Goal: Use online tool/utility: Utilize a website feature to perform a specific function

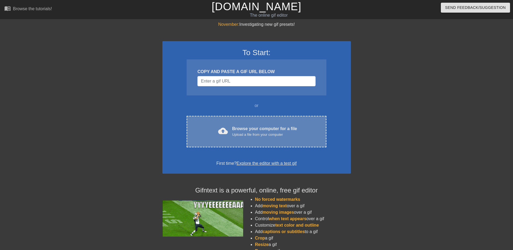
click at [238, 133] on div "Upload a file from your computer" at bounding box center [264, 134] width 65 height 5
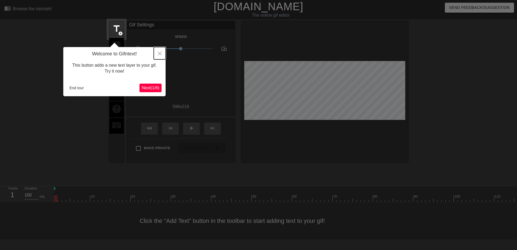
click at [161, 54] on icon "Close" at bounding box center [160, 54] width 4 height 4
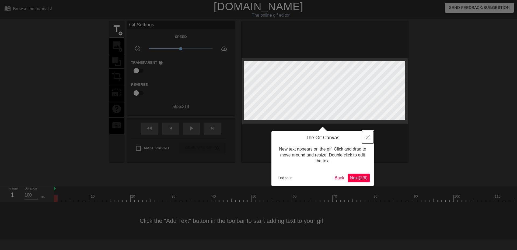
click at [369, 135] on button "Close" at bounding box center [368, 137] width 12 height 12
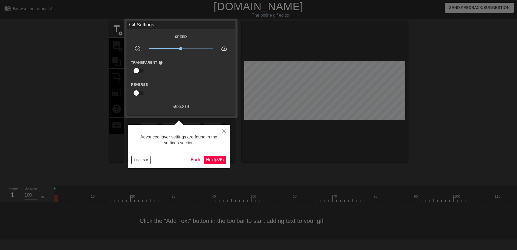
click at [145, 161] on button "End tour" at bounding box center [141, 160] width 19 height 8
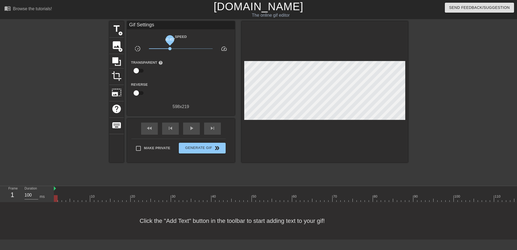
drag, startPoint x: 181, startPoint y: 49, endPoint x: 170, endPoint y: 48, distance: 11.4
click at [170, 48] on span "x0.457" at bounding box center [169, 48] width 3 height 3
click at [191, 130] on span "play_arrow" at bounding box center [191, 128] width 6 height 6
click at [119, 32] on span "add_circle" at bounding box center [120, 33] width 5 height 5
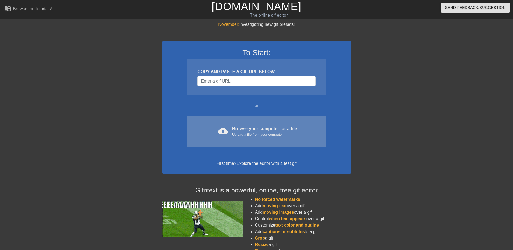
click at [236, 131] on div "Browse your computer for a file Upload a file from your computer" at bounding box center [264, 132] width 65 height 12
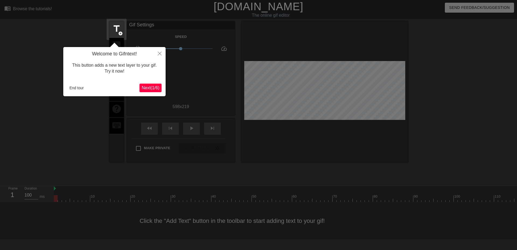
click at [72, 80] on div "Welcome to Gifntext! This button adds a new text layer to your gif. Try it now!…" at bounding box center [114, 71] width 102 height 49
click at [78, 88] on button "End tour" at bounding box center [76, 88] width 19 height 8
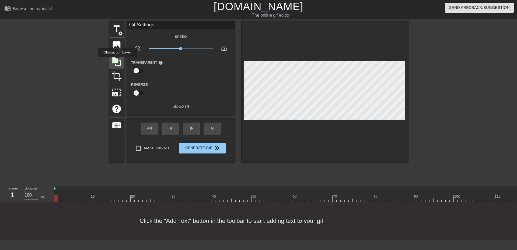
click at [117, 61] on icon at bounding box center [116, 61] width 9 height 9
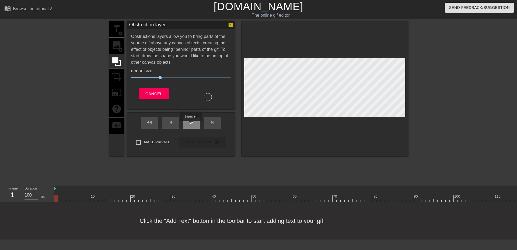
click at [191, 125] on span "play_arrow" at bounding box center [191, 122] width 6 height 6
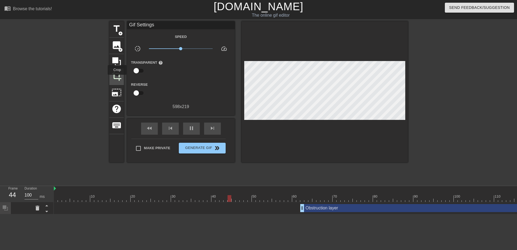
click at [117, 79] on span "crop" at bounding box center [117, 76] width 10 height 10
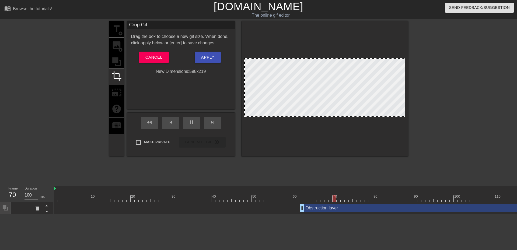
drag, startPoint x: 296, startPoint y: 99, endPoint x: 355, endPoint y: 99, distance: 59.3
click at [356, 98] on div at bounding box center [324, 87] width 161 height 59
drag, startPoint x: 354, startPoint y: 99, endPoint x: 229, endPoint y: 99, distance: 125.0
click at [233, 99] on div "title add_circle image add_circle crop photo_size_select_large help keyboard Cr…" at bounding box center [258, 88] width 299 height 135
click at [117, 66] on div "title add_circle image add_circle crop photo_size_select_large help keyboard" at bounding box center [116, 88] width 15 height 135
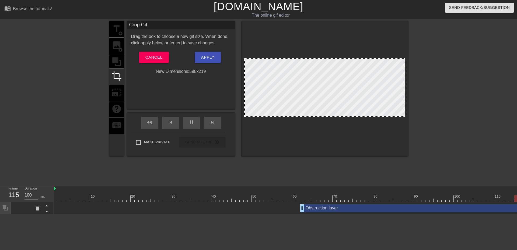
click at [118, 62] on div "title add_circle image add_circle crop photo_size_select_large help keyboard" at bounding box center [116, 88] width 15 height 135
click at [315, 139] on div at bounding box center [325, 88] width 166 height 135
click at [155, 59] on span "Cancel" at bounding box center [153, 57] width 17 height 7
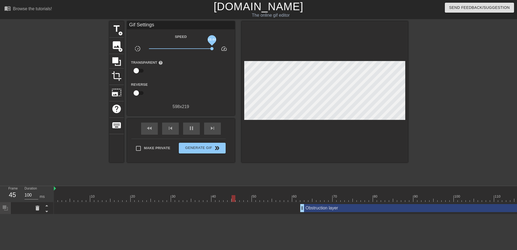
drag, startPoint x: 181, startPoint y: 50, endPoint x: 212, endPoint y: 48, distance: 31.3
click at [212, 48] on span "x9.44" at bounding box center [211, 48] width 3 height 3
click at [119, 64] on icon at bounding box center [117, 62] width 10 height 10
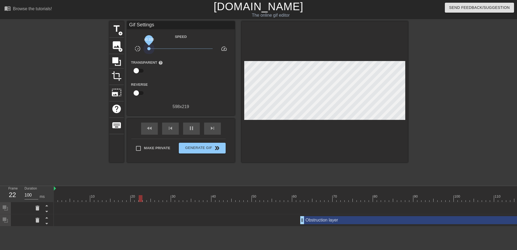
drag, startPoint x: 212, startPoint y: 48, endPoint x: 146, endPoint y: 53, distance: 65.6
click at [146, 53] on div "x0.100" at bounding box center [181, 50] width 72 height 8
click at [216, 129] on div "skip_next" at bounding box center [212, 129] width 17 height 12
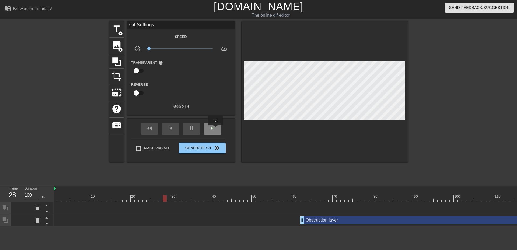
click at [216, 129] on div "skip_next" at bounding box center [212, 129] width 17 height 12
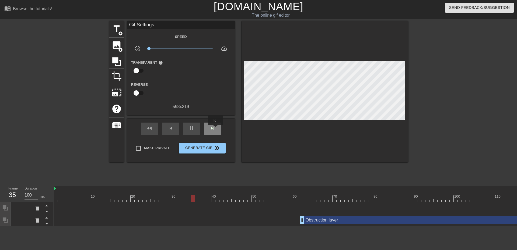
click at [216, 129] on div "skip_next" at bounding box center [212, 129] width 17 height 12
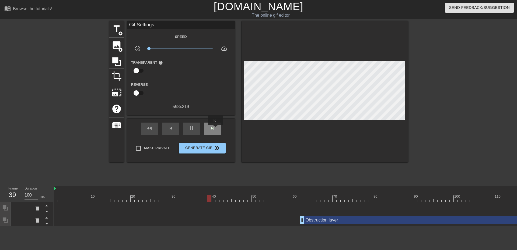
click at [216, 129] on div "skip_next" at bounding box center [212, 129] width 17 height 12
click at [216, 128] on div "skip_next" at bounding box center [212, 129] width 17 height 12
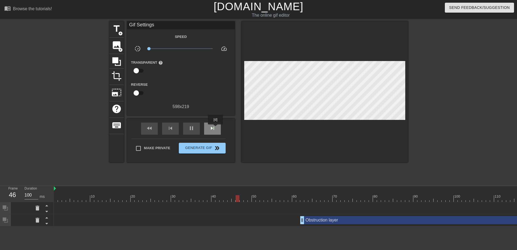
click at [216, 128] on div "skip_next" at bounding box center [212, 129] width 17 height 12
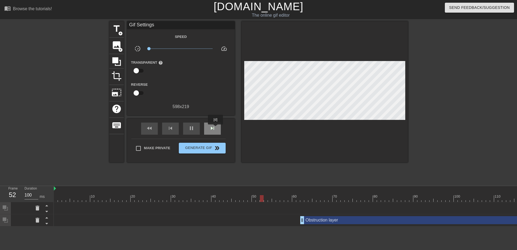
click at [216, 128] on div "skip_next" at bounding box center [212, 129] width 17 height 12
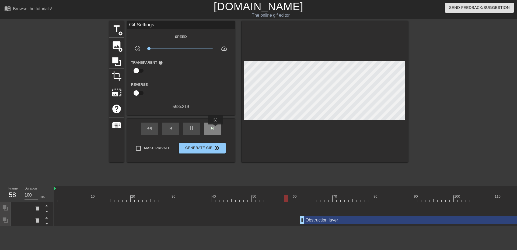
click at [216, 128] on div "skip_next" at bounding box center [212, 129] width 17 height 12
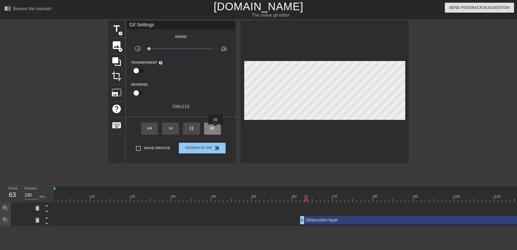
click at [216, 128] on div "skip_next" at bounding box center [212, 129] width 17 height 12
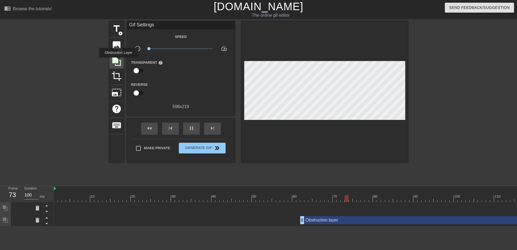
click at [119, 61] on icon at bounding box center [117, 62] width 10 height 10
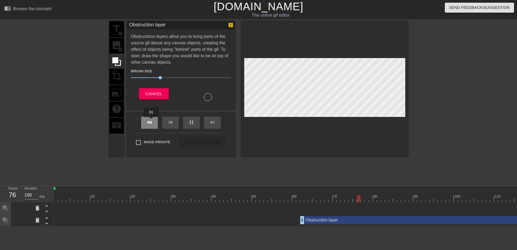
click at [151, 121] on span "fast_rewind" at bounding box center [149, 122] width 6 height 6
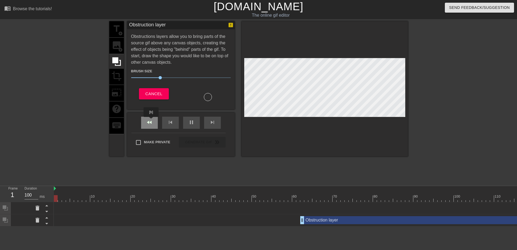
click at [151, 121] on span "fast_rewind" at bounding box center [149, 122] width 6 height 6
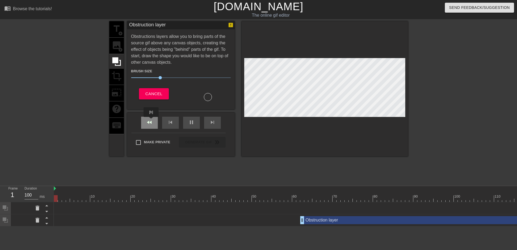
click at [151, 121] on span "fast_rewind" at bounding box center [149, 122] width 6 height 6
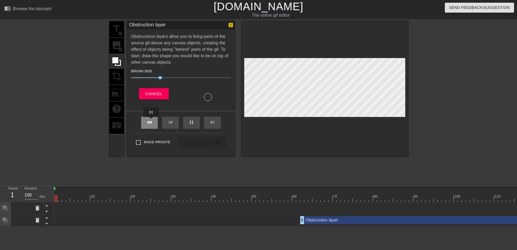
click at [151, 121] on span "fast_rewind" at bounding box center [149, 122] width 6 height 6
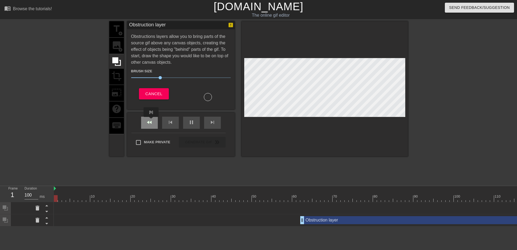
click at [151, 121] on span "fast_rewind" at bounding box center [149, 122] width 6 height 6
click at [208, 120] on div "skip_next" at bounding box center [212, 123] width 17 height 12
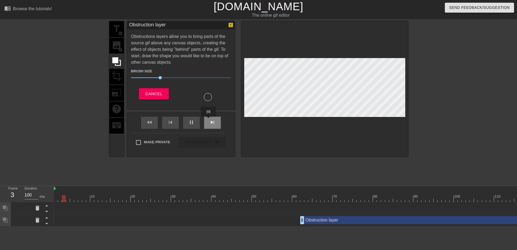
click at [209, 120] on div "skip_next" at bounding box center [212, 123] width 17 height 12
click at [209, 120] on span "skip_next" at bounding box center [212, 122] width 6 height 6
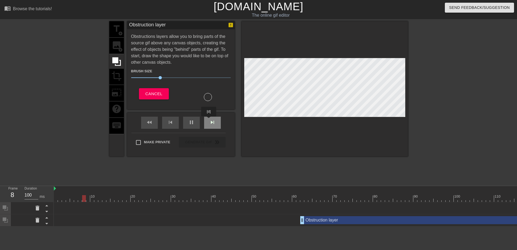
click at [209, 120] on span "skip_next" at bounding box center [212, 122] width 6 height 6
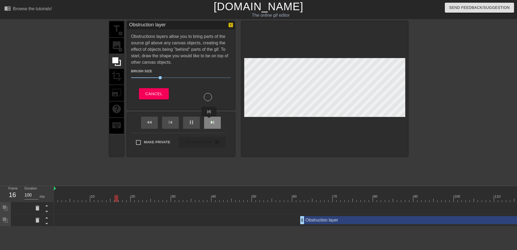
click at [209, 120] on span "skip_next" at bounding box center [212, 122] width 6 height 6
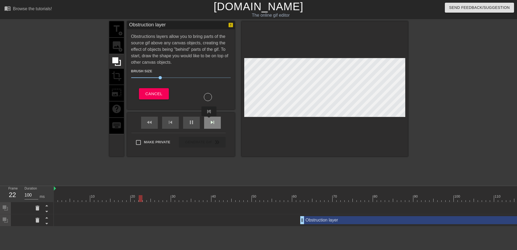
click at [209, 120] on span "skip_next" at bounding box center [212, 122] width 6 height 6
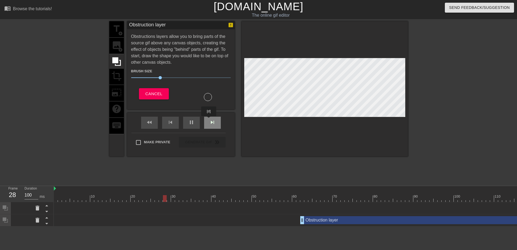
click at [209, 120] on span "skip_next" at bounding box center [212, 122] width 6 height 6
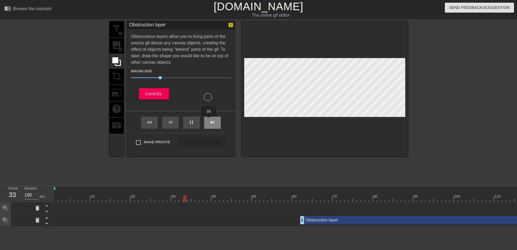
click at [209, 120] on span "skip_next" at bounding box center [212, 122] width 6 height 6
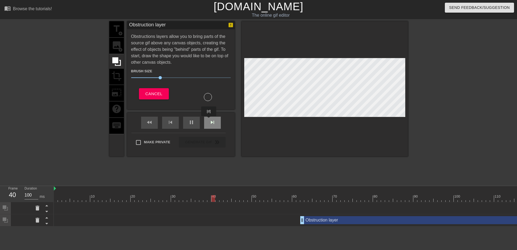
click at [209, 120] on span "skip_next" at bounding box center [212, 122] width 6 height 6
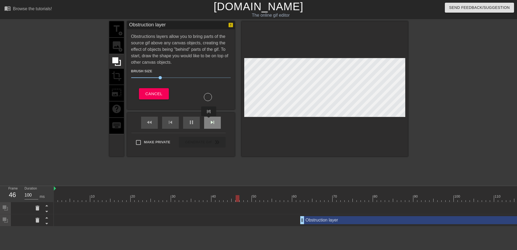
click at [209, 120] on span "skip_next" at bounding box center [212, 122] width 6 height 6
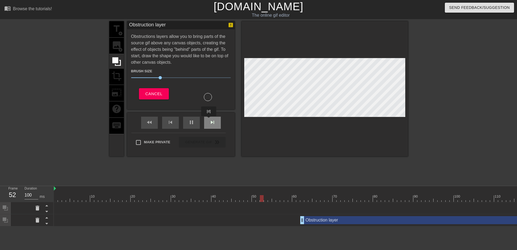
click at [209, 120] on span "skip_next" at bounding box center [212, 122] width 6 height 6
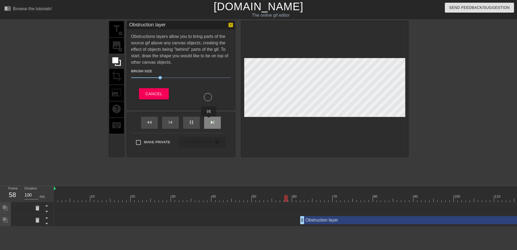
click at [209, 120] on span "skip_next" at bounding box center [212, 122] width 6 height 6
click at [208, 120] on div "skip_next" at bounding box center [212, 123] width 17 height 12
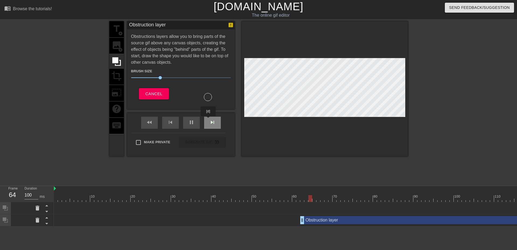
click at [208, 120] on div "skip_next" at bounding box center [212, 123] width 17 height 12
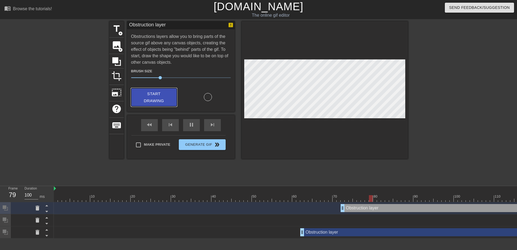
click at [155, 98] on span "Start Drawing" at bounding box center [154, 97] width 33 height 14
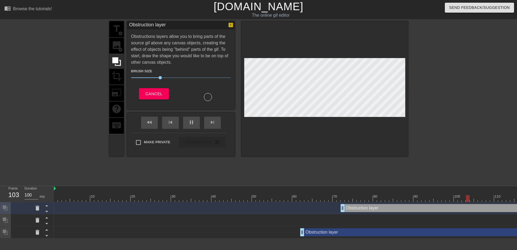
click at [120, 31] on div "title add_circle image add_circle crop photo_size_select_large help keyboard" at bounding box center [116, 88] width 15 height 135
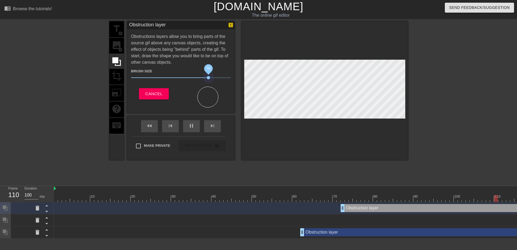
drag, startPoint x: 161, startPoint y: 77, endPoint x: 209, endPoint y: 82, distance: 48.5
click at [209, 82] on div "Brush Size 78" at bounding box center [181, 75] width 108 height 15
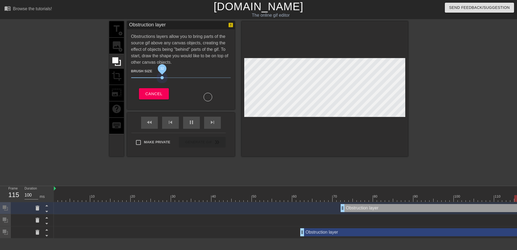
drag, startPoint x: 207, startPoint y: 78, endPoint x: 162, endPoint y: 81, distance: 44.3
click at [162, 81] on div "Brush Size 32" at bounding box center [181, 75] width 108 height 15
click at [213, 121] on span "skip_next" at bounding box center [212, 122] width 6 height 6
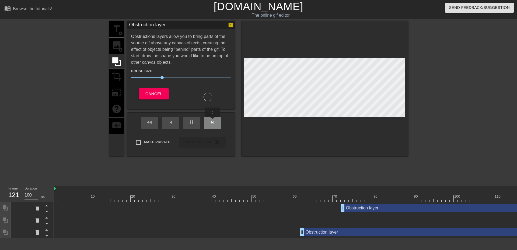
click at [213, 121] on span "skip_next" at bounding box center [212, 122] width 6 height 6
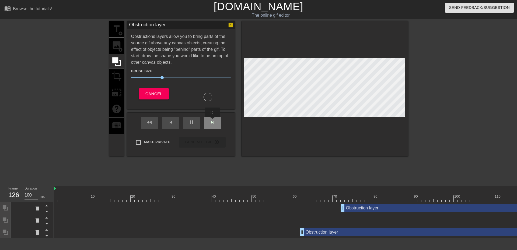
click at [213, 121] on span "skip_next" at bounding box center [212, 122] width 6 height 6
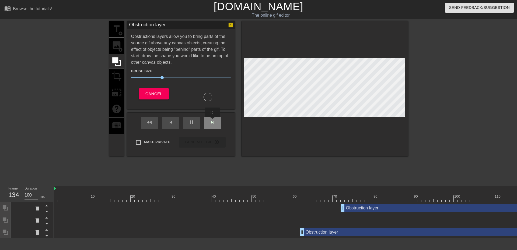
click at [213, 121] on span "skip_next" at bounding box center [212, 122] width 6 height 6
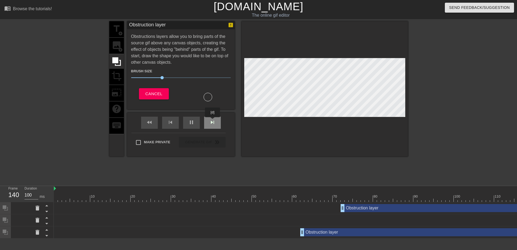
click at [213, 121] on span "skip_next" at bounding box center [212, 122] width 6 height 6
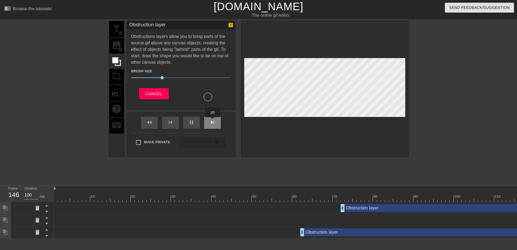
click at [213, 121] on span "skip_next" at bounding box center [212, 122] width 6 height 6
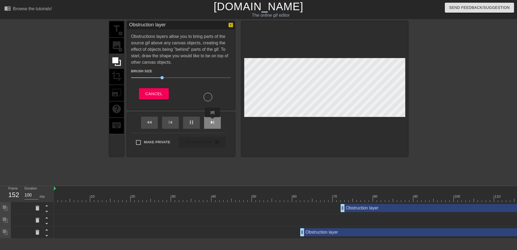
click at [213, 121] on span "skip_next" at bounding box center [212, 122] width 6 height 6
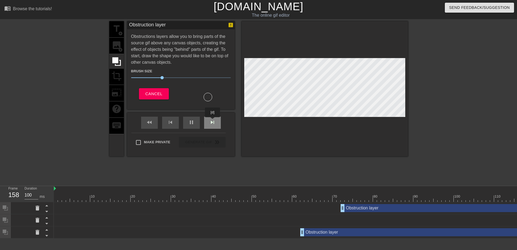
click at [213, 121] on span "skip_next" at bounding box center [212, 122] width 6 height 6
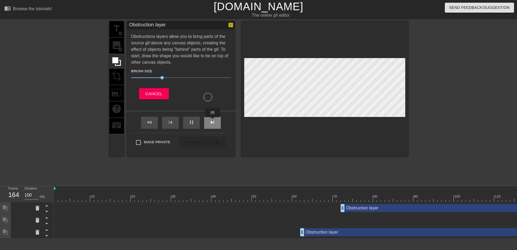
click at [213, 121] on span "skip_next" at bounding box center [212, 122] width 6 height 6
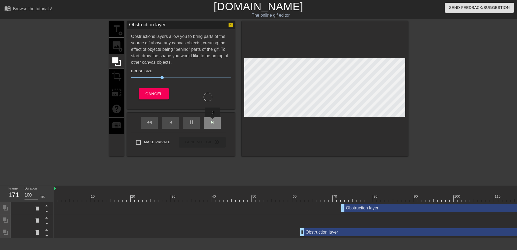
click at [213, 121] on span "skip_next" at bounding box center [212, 122] width 6 height 6
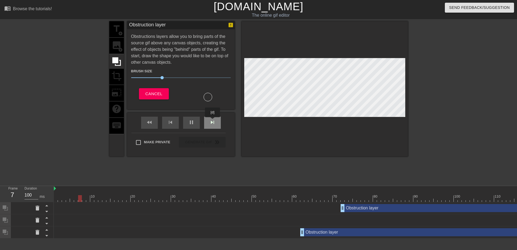
click at [213, 121] on span "skip_next" at bounding box center [212, 122] width 6 height 6
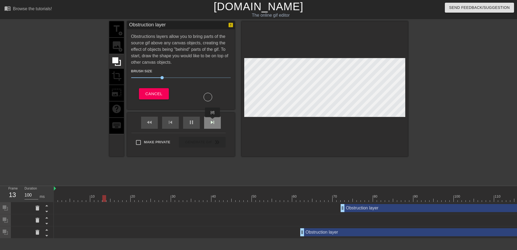
click at [213, 121] on span "skip_next" at bounding box center [212, 122] width 6 height 6
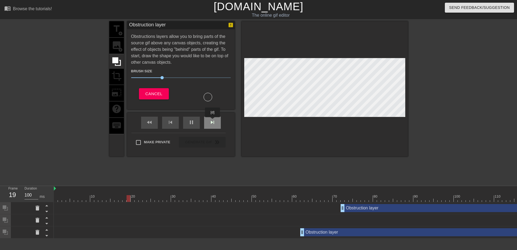
click at [213, 121] on span "skip_next" at bounding box center [212, 122] width 6 height 6
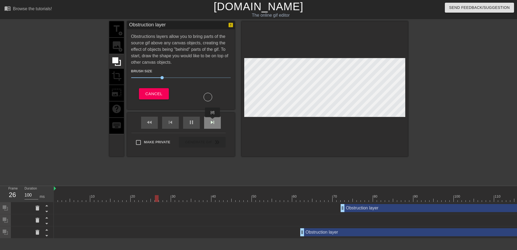
click at [213, 121] on span "skip_next" at bounding box center [212, 122] width 6 height 6
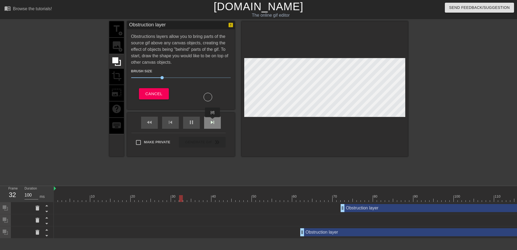
click at [213, 121] on span "skip_next" at bounding box center [212, 122] width 6 height 6
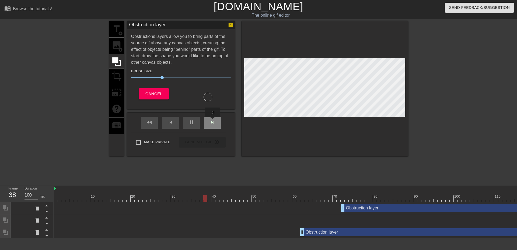
click at [213, 121] on span "skip_next" at bounding box center [212, 122] width 6 height 6
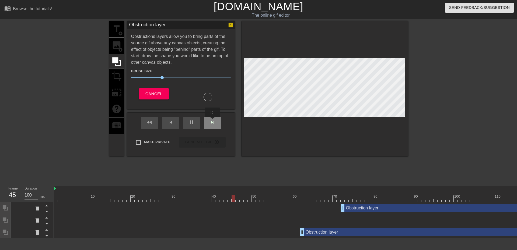
click at [213, 121] on span "skip_next" at bounding box center [212, 122] width 6 height 6
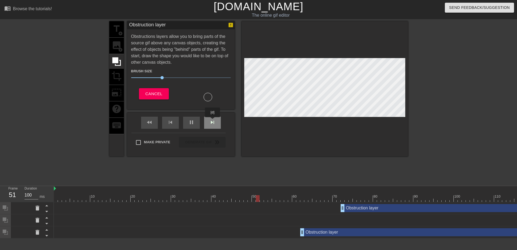
click at [213, 121] on span "skip_next" at bounding box center [212, 122] width 6 height 6
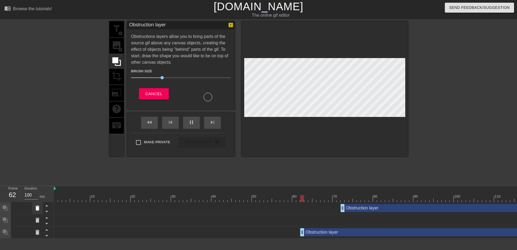
click at [39, 209] on icon at bounding box center [37, 208] width 6 height 6
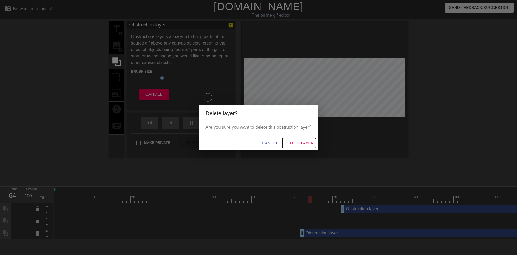
click at [294, 143] on span "Delete Layer" at bounding box center [299, 143] width 29 height 7
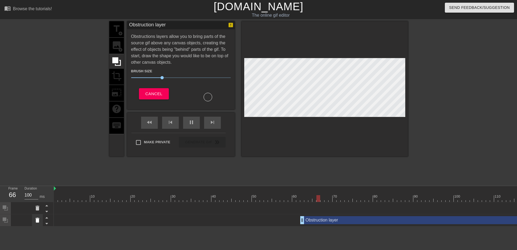
click at [40, 223] on icon at bounding box center [37, 220] width 6 height 6
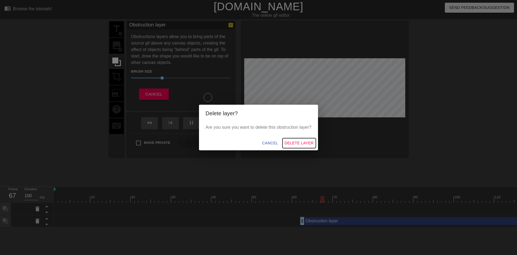
click at [297, 145] on span "Delete Layer" at bounding box center [299, 143] width 29 height 7
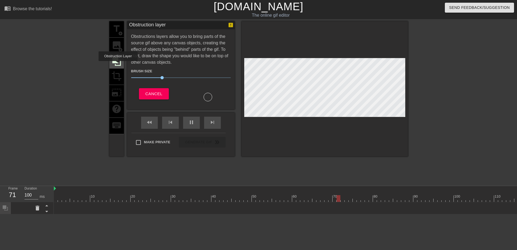
click at [118, 65] on icon at bounding box center [116, 61] width 9 height 9
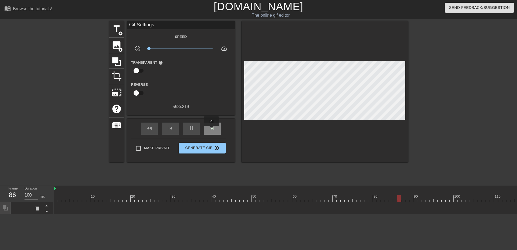
click at [212, 130] on span "skip_next" at bounding box center [212, 128] width 6 height 6
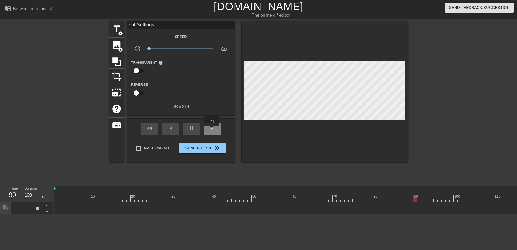
click at [212, 130] on span "skip_next" at bounding box center [212, 128] width 6 height 6
click at [156, 199] on div at bounding box center [399, 199] width 691 height 7
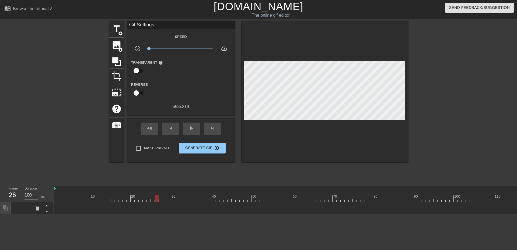
click at [177, 201] on div at bounding box center [399, 199] width 691 height 7
click at [199, 202] on div at bounding box center [399, 199] width 691 height 7
click at [234, 198] on div at bounding box center [399, 199] width 691 height 7
click at [270, 200] on div at bounding box center [399, 199] width 691 height 7
click at [298, 205] on div "Obstruction layer drag_handle drag_handle" at bounding box center [399, 208] width 691 height 8
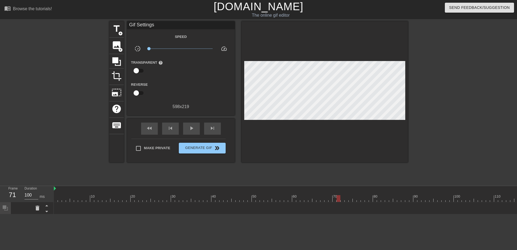
click at [339, 196] on div at bounding box center [399, 199] width 691 height 7
click at [118, 60] on icon at bounding box center [116, 61] width 9 height 9
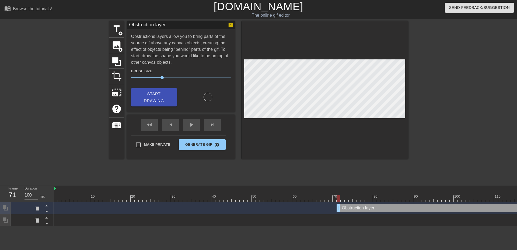
click at [37, 210] on icon at bounding box center [38, 208] width 4 height 5
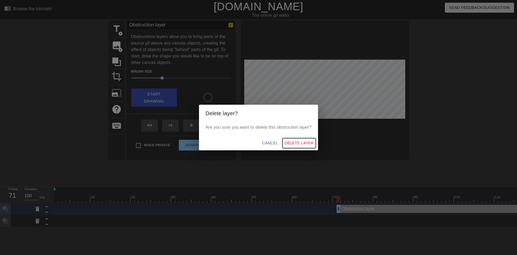
click at [293, 146] on button "Delete Layer" at bounding box center [299, 143] width 33 height 10
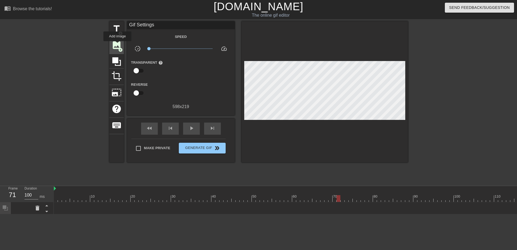
click at [117, 45] on span "image" at bounding box center [117, 45] width 10 height 10
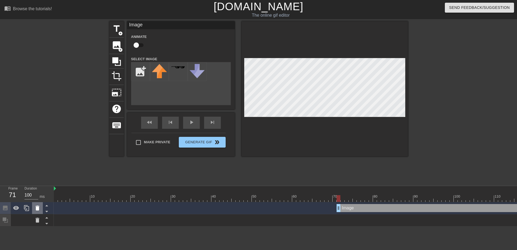
click at [39, 208] on icon at bounding box center [37, 208] width 6 height 6
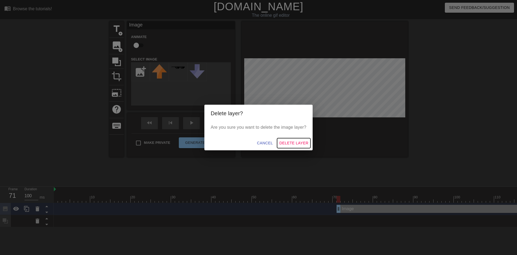
click at [288, 141] on span "Delete Layer" at bounding box center [293, 143] width 29 height 7
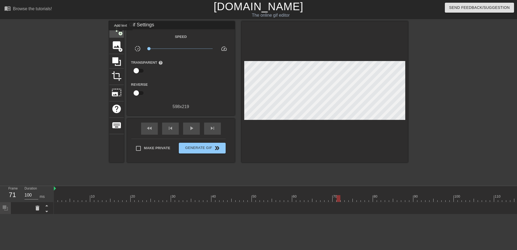
click at [121, 34] on span "add_circle" at bounding box center [120, 33] width 5 height 5
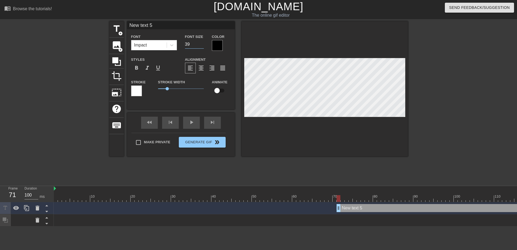
click at [202, 46] on input "39" at bounding box center [194, 44] width 19 height 9
click at [202, 46] on input "38" at bounding box center [194, 44] width 19 height 9
click at [202, 46] on input "37" at bounding box center [194, 44] width 19 height 9
click at [202, 46] on input "36" at bounding box center [194, 44] width 19 height 9
click at [202, 46] on input "35" at bounding box center [194, 44] width 19 height 9
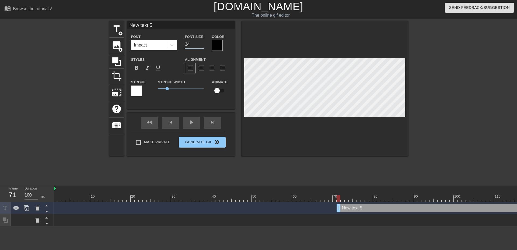
click at [202, 46] on input "34" at bounding box center [194, 44] width 19 height 9
click at [202, 46] on input "33" at bounding box center [194, 44] width 19 height 9
click at [202, 46] on input "32" at bounding box center [194, 44] width 19 height 9
click at [202, 46] on input "31" at bounding box center [194, 44] width 19 height 9
click at [202, 46] on input "30" at bounding box center [194, 44] width 19 height 9
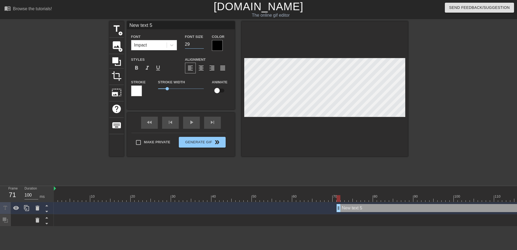
click at [202, 46] on input "29" at bounding box center [194, 44] width 19 height 9
click at [202, 46] on input "28" at bounding box center [194, 44] width 19 height 9
click at [202, 46] on input "27" at bounding box center [194, 44] width 19 height 9
click at [202, 46] on input "26" at bounding box center [194, 44] width 19 height 9
click at [202, 46] on input "25" at bounding box center [194, 44] width 19 height 9
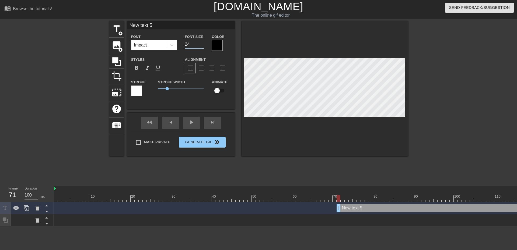
click at [202, 46] on input "24" at bounding box center [194, 44] width 19 height 9
click at [202, 46] on input "23" at bounding box center [194, 44] width 19 height 9
click at [202, 46] on input "22" at bounding box center [194, 44] width 19 height 9
click at [202, 46] on input "21" at bounding box center [194, 44] width 19 height 9
click at [202, 46] on input "20" at bounding box center [194, 44] width 19 height 9
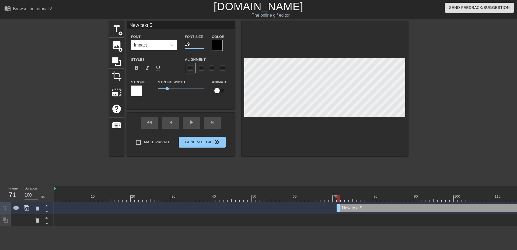
click at [202, 46] on input "19" at bounding box center [194, 44] width 19 height 9
click at [202, 46] on input "18" at bounding box center [194, 44] width 19 height 9
click at [202, 46] on input "17" at bounding box center [194, 44] width 19 height 9
click at [202, 46] on input "16" at bounding box center [194, 44] width 19 height 9
click at [202, 46] on input "15" at bounding box center [194, 44] width 19 height 9
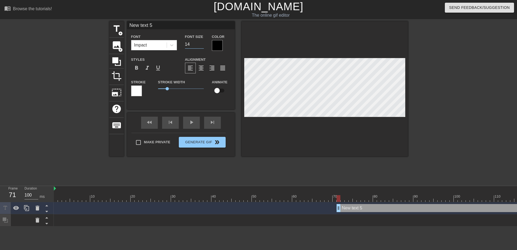
type input "14"
click at [202, 46] on input "14" at bounding box center [194, 44] width 19 height 9
click at [221, 47] on div at bounding box center [217, 45] width 11 height 11
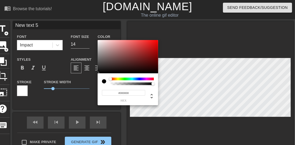
click at [136, 94] on input "#000000" at bounding box center [123, 93] width 43 height 6
paste input "a7abac"
type input "#a7abac"
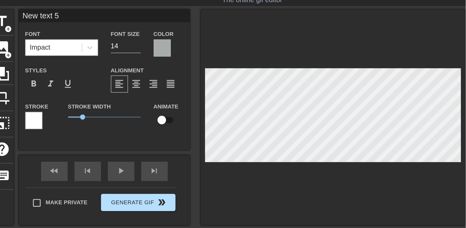
scroll to position [3, 0]
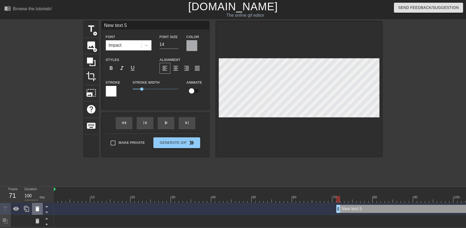
click at [39, 206] on icon at bounding box center [38, 208] width 4 height 5
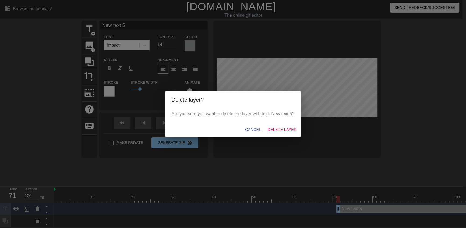
scroll to position [0, 0]
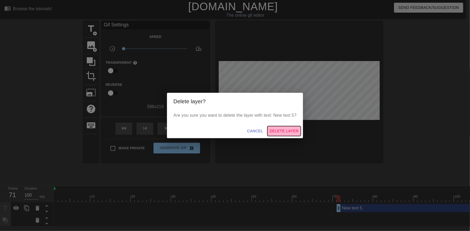
click at [278, 133] on span "Delete Layer" at bounding box center [284, 131] width 29 height 7
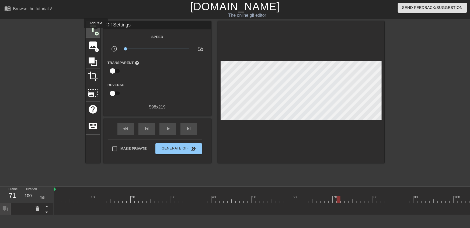
click at [96, 32] on span "add_circle" at bounding box center [97, 33] width 5 height 5
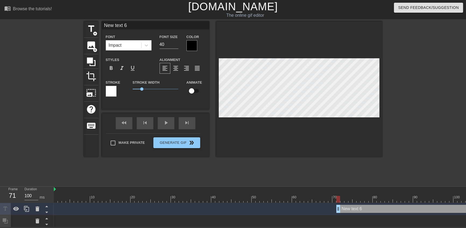
scroll to position [1, 2]
type input "New text"
type textarea "New text"
type input "New text"
type textarea "New text"
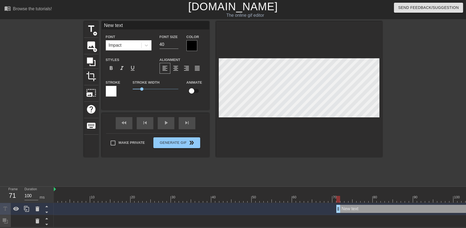
type input "New tex"
type textarea "New tex"
type input "New te"
type textarea "New te"
type input "New t"
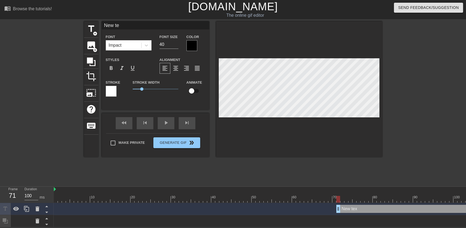
type textarea "New t"
type input "New"
type textarea "New"
type input "New"
type textarea "New"
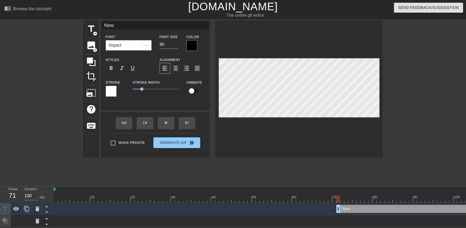
type input "Ne"
type textarea "Ne"
type input "N"
type textarea "N"
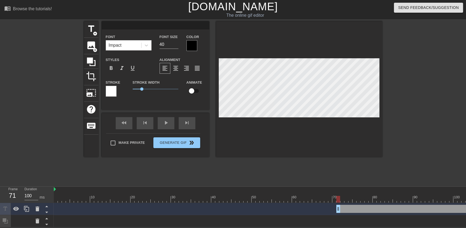
type input "F"
type textarea "F"
type input "Fi"
type textarea "Fi"
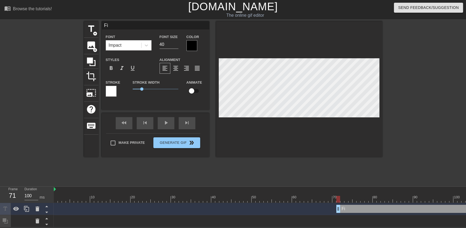
type input "Fir"
type textarea "Fir"
type input "Fira"
type textarea "Fira"
type input "Firar"
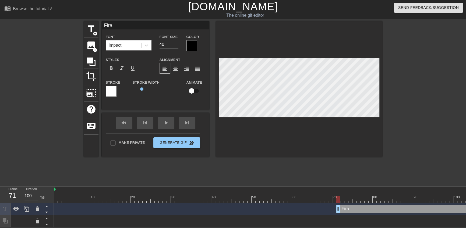
type textarea "Firar"
type input "Firar"
type textarea "Firar"
type input "Firar C"
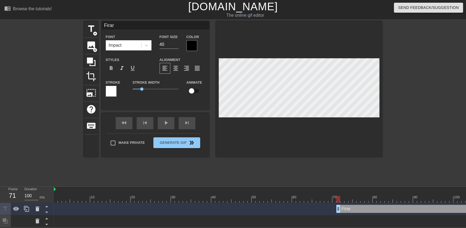
type textarea "Firar C"
type input "Firar Cl"
type textarea "Firar Cl"
type input "Firar Cls"
type textarea "Firar Cls"
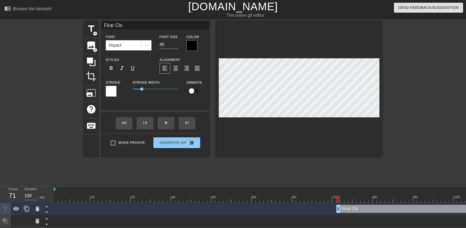
type input "Firar Clss"
type textarea "Firar Clss"
type input "Firar Cls"
type textarea "Firar Cls"
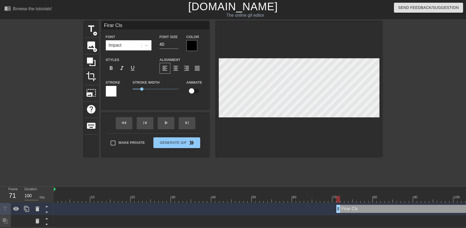
type input "Firar Cl"
type textarea "Firar Cl"
type input "Firar Cla"
type textarea "Firar Cla"
type input "Firar Clas"
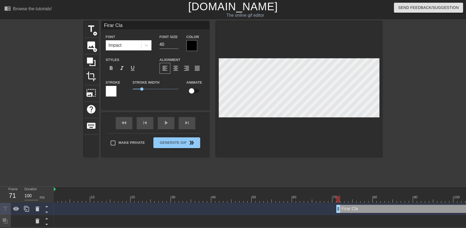
type textarea "Firar Clas"
type input "Firar Class"
type textarea "Firar Class"
type input "Firar Class"
type textarea "Firar Class"
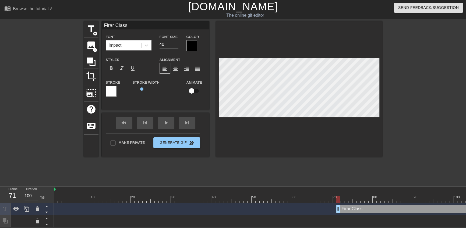
scroll to position [1, 1]
type input "Firar Class T"
type textarea "Firar Class T"
type input "Firar Class T4"
type textarea "Firar Class T4"
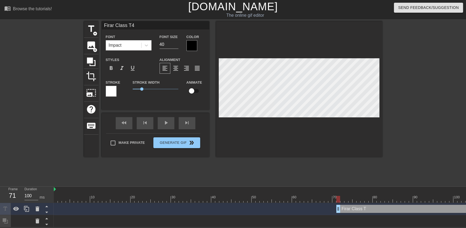
scroll to position [1, 2]
type input "Firar Class T"
type textarea "Firar Class T"
type input "Firar Class Tr"
type textarea "Firar Class Tr"
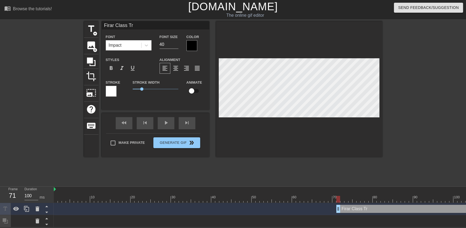
type input "Firar Class Tra"
type textarea "Firar Class Tra"
type input "Firar Class Trai"
type textarea "Firar Class Trai"
type input "Firar Class Train"
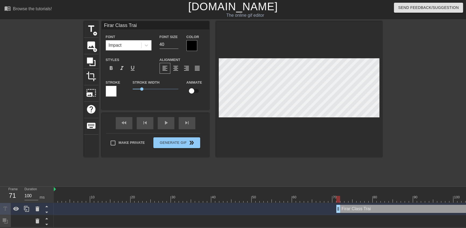
type textarea "Firar Class Train"
type input "Firar Class Traini"
type textarea "Firar Class Traini"
type input "Firar Class Trainin"
type textarea "Firar Class Trainin"
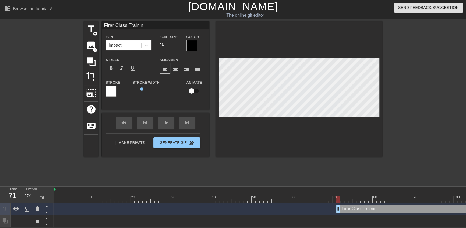
type input "Firar Class Training"
type textarea "Firar Class Training"
type input "Firar Class Training"
type textarea "Firar Class Training"
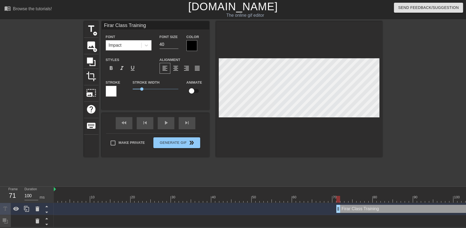
type input "Firar Class Training E"
type textarea "Firar Class Training E"
type input "Firar Class Training En"
type textarea "Firar Class Training En"
type input "Firar Class Training Eng"
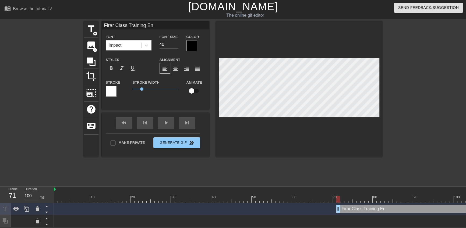
type textarea "Firar Class Training Eng"
type input "Firar Class Training Enge"
type textarea "Firar Class Training Enge"
type input "Firar Class Training [PERSON_NAME]"
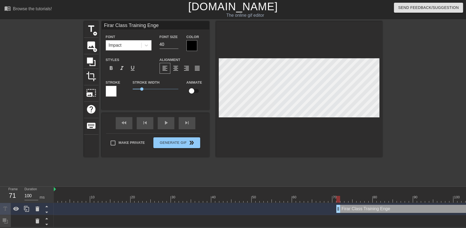
type textarea "Firar Class Training [PERSON_NAME]"
type input "Firar Class Training Engenr"
type textarea "Firar Class Training Engenr"
type input "Firar Class Training Engenri"
type textarea "Firar Class Training Engenri"
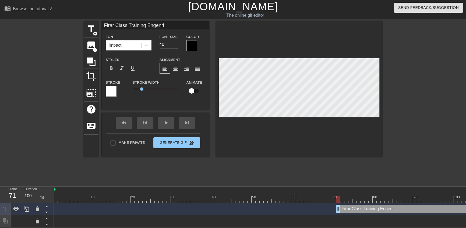
type input "Firar Class Training Engenrin"
type textarea "Firar Class Training Engenrin"
type input "Firar Class Training Engenring"
type textarea "Firar Class Training Engenring"
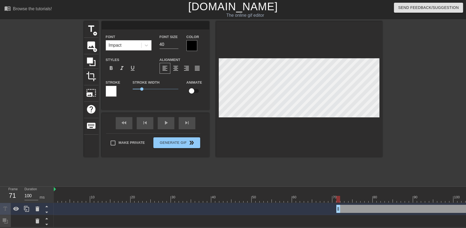
paste textarea "First Class Training For Engineers"
type input "First Class Training For Engineers"
type textarea "First Class Training For Engineers"
click at [176, 45] on input "39" at bounding box center [169, 44] width 19 height 9
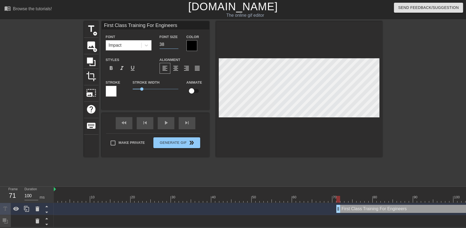
click at [176, 45] on input "38" at bounding box center [169, 44] width 19 height 9
click at [176, 45] on input "37" at bounding box center [169, 44] width 19 height 9
click at [176, 45] on input "36" at bounding box center [169, 44] width 19 height 9
click at [176, 45] on input "35" at bounding box center [169, 44] width 19 height 9
click at [176, 45] on input "34" at bounding box center [169, 44] width 19 height 9
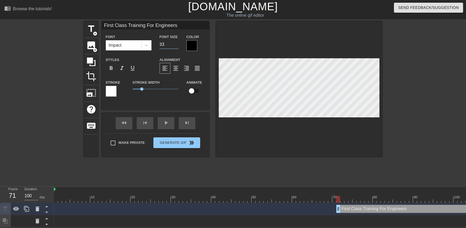
click at [176, 45] on input "33" at bounding box center [169, 44] width 19 height 9
click at [176, 45] on input "32" at bounding box center [169, 44] width 19 height 9
click at [176, 45] on input "31" at bounding box center [169, 44] width 19 height 9
click at [176, 45] on input "30" at bounding box center [169, 44] width 19 height 9
click at [176, 45] on input "29" at bounding box center [169, 44] width 19 height 9
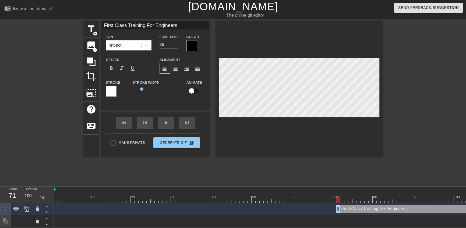
click at [176, 45] on input "28" at bounding box center [169, 44] width 19 height 9
click at [176, 45] on input "27" at bounding box center [169, 44] width 19 height 9
click at [176, 45] on input "26" at bounding box center [169, 44] width 19 height 9
click at [176, 45] on input "25" at bounding box center [169, 44] width 19 height 9
click at [176, 45] on input "24" at bounding box center [169, 44] width 19 height 9
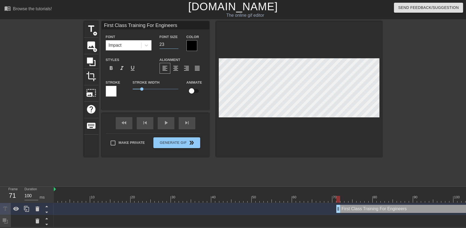
click at [176, 45] on input "23" at bounding box center [169, 44] width 19 height 9
type input "22"
click at [176, 45] on input "22" at bounding box center [169, 44] width 19 height 9
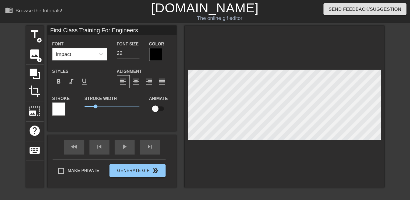
scroll to position [0, 4]
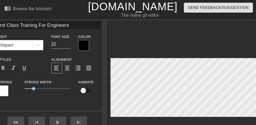
click at [82, 45] on div at bounding box center [83, 45] width 11 height 11
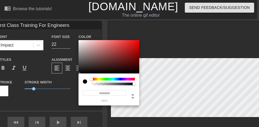
click at [117, 95] on input "#000000" at bounding box center [104, 93] width 43 height 6
paste input "dedcde"
type input "#dedcde"
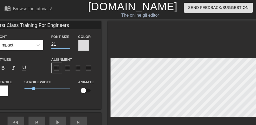
click at [68, 46] on input "21" at bounding box center [60, 44] width 19 height 9
click at [68, 46] on input "20" at bounding box center [60, 44] width 19 height 9
click at [68, 46] on input "19" at bounding box center [60, 44] width 19 height 9
type input "18"
click at [68, 46] on input "18" at bounding box center [60, 44] width 19 height 9
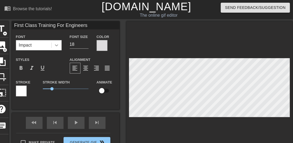
click at [57, 47] on icon at bounding box center [56, 45] width 5 height 5
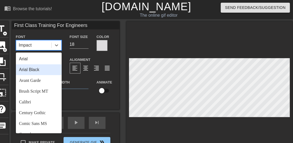
click at [43, 71] on div "Arial Black" at bounding box center [39, 69] width 46 height 11
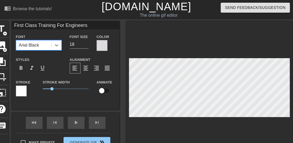
click at [99, 45] on div at bounding box center [102, 45] width 11 height 11
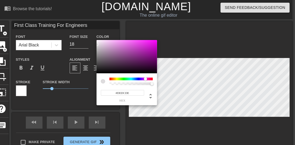
type input "#100F10"
click at [102, 71] on div at bounding box center [127, 56] width 61 height 33
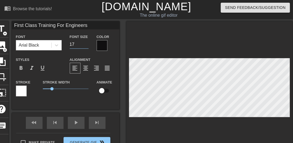
click at [86, 46] on input "17" at bounding box center [79, 44] width 19 height 9
type input "16"
click at [86, 46] on input "16" at bounding box center [79, 44] width 19 height 9
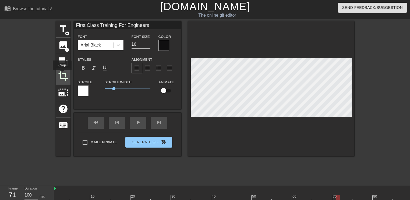
click at [62, 74] on span "crop" at bounding box center [63, 76] width 10 height 10
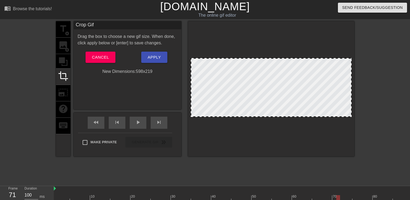
drag, startPoint x: 244, startPoint y: 97, endPoint x: 253, endPoint y: 100, distance: 9.6
click at [253, 100] on div at bounding box center [271, 87] width 161 height 59
click at [247, 98] on div at bounding box center [271, 87] width 161 height 59
click at [248, 99] on div at bounding box center [271, 87] width 161 height 59
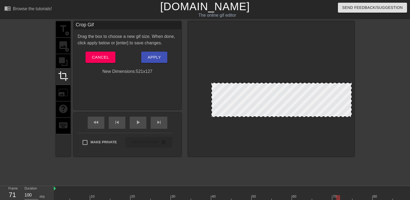
drag, startPoint x: 192, startPoint y: 59, endPoint x: 210, endPoint y: 74, distance: 23.9
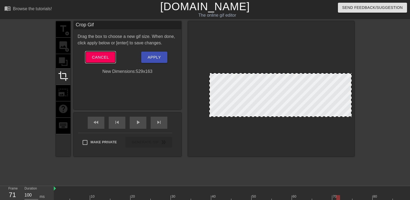
click at [105, 60] on span "Cancel" at bounding box center [100, 57] width 17 height 7
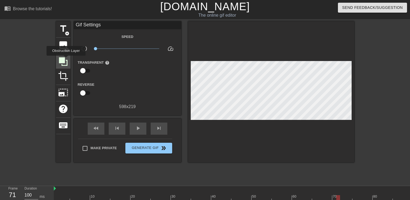
click at [66, 60] on icon at bounding box center [63, 61] width 9 height 9
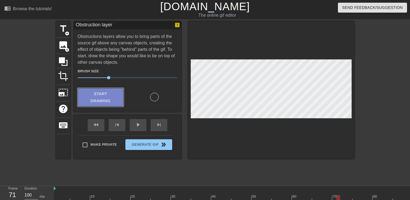
click at [100, 94] on span "Start Drawing" at bounding box center [100, 97] width 33 height 14
click at [109, 99] on span "Start Drawing" at bounding box center [100, 97] width 33 height 14
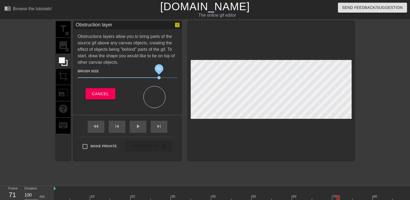
drag, startPoint x: 108, startPoint y: 76, endPoint x: 162, endPoint y: 77, distance: 54.1
click at [161, 77] on span "82" at bounding box center [159, 77] width 3 height 3
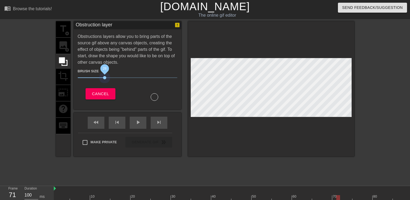
drag, startPoint x: 163, startPoint y: 77, endPoint x: 105, endPoint y: 81, distance: 57.5
click at [105, 81] on span "28" at bounding box center [128, 78] width 100 height 6
click at [156, 96] on div at bounding box center [155, 97] width 8 height 8
click at [210, 124] on div at bounding box center [271, 88] width 166 height 135
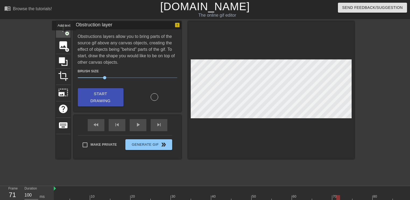
click at [64, 34] on div "title add_circle" at bounding box center [63, 29] width 15 height 16
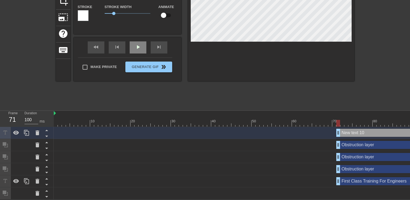
scroll to position [78, 0]
click at [37, 143] on icon at bounding box center [38, 145] width 4 height 5
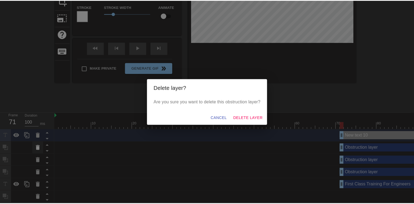
scroll to position [75, 0]
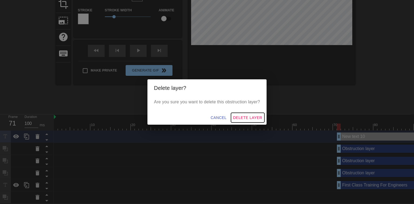
click at [242, 118] on span "Delete Layer" at bounding box center [247, 117] width 29 height 7
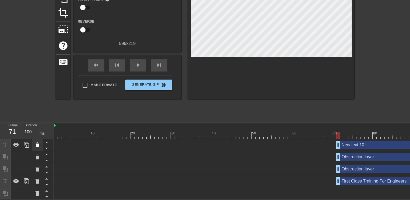
click at [36, 142] on icon at bounding box center [37, 145] width 6 height 6
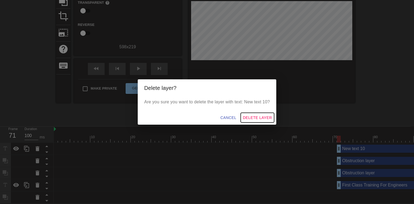
click at [259, 119] on span "Delete Layer" at bounding box center [257, 117] width 29 height 7
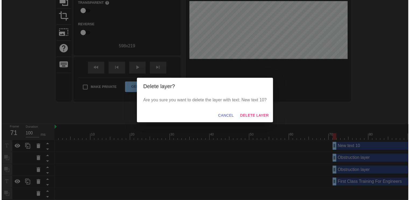
scroll to position [54, 0]
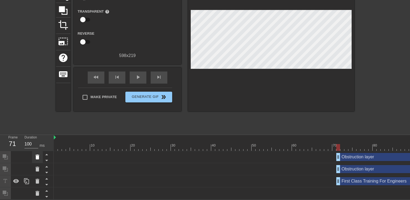
click at [39, 155] on icon at bounding box center [37, 157] width 6 height 6
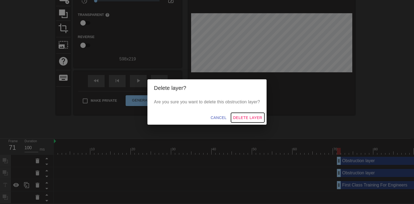
click at [253, 118] on span "Delete Layer" at bounding box center [247, 117] width 29 height 7
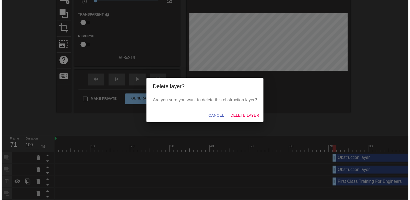
scroll to position [42, 0]
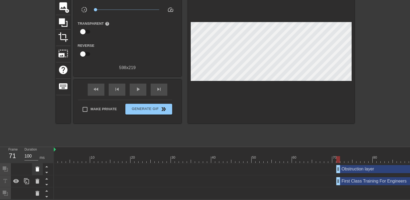
click at [39, 169] on icon at bounding box center [37, 169] width 6 height 6
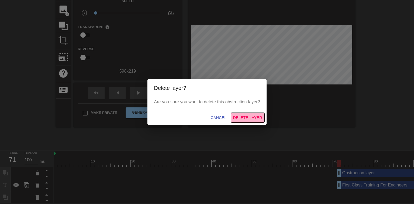
click at [241, 118] on span "Delete Layer" at bounding box center [247, 117] width 29 height 7
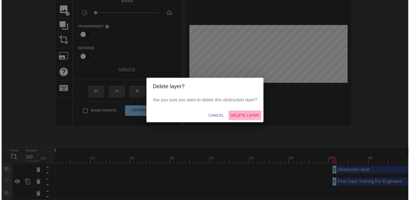
scroll to position [29, 0]
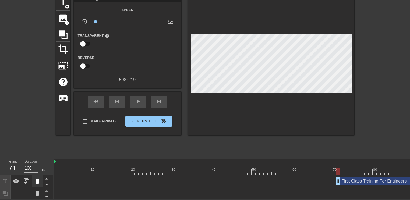
click at [39, 178] on icon at bounding box center [37, 181] width 6 height 6
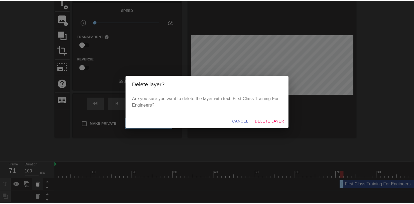
scroll to position [26, 0]
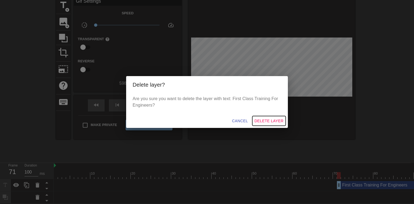
click at [277, 119] on span "Delete Layer" at bounding box center [268, 120] width 29 height 7
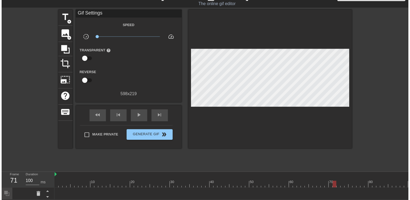
scroll to position [17, 0]
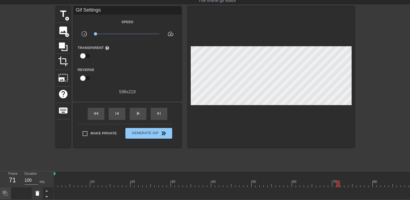
click at [36, 192] on icon at bounding box center [38, 193] width 4 height 5
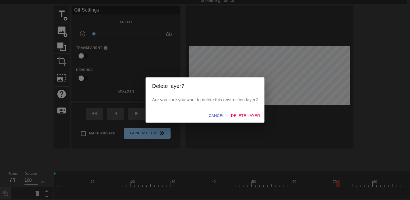
scroll to position [14, 0]
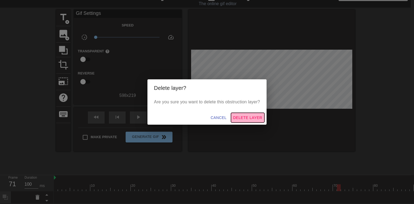
click at [248, 121] on span "Delete Layer" at bounding box center [247, 117] width 29 height 7
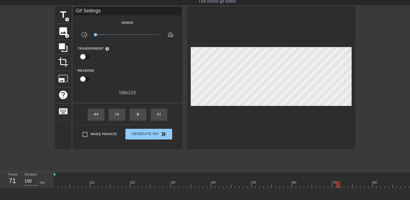
scroll to position [4, 0]
click at [68, 79] on span "photo_size_select_large" at bounding box center [63, 79] width 10 height 10
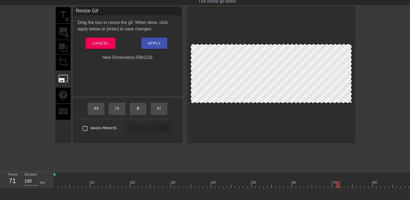
drag, startPoint x: 193, startPoint y: 43, endPoint x: 202, endPoint y: 48, distance: 10.5
click at [203, 48] on div at bounding box center [271, 74] width 166 height 135
drag, startPoint x: 191, startPoint y: 44, endPoint x: 196, endPoint y: 56, distance: 12.9
click at [196, 56] on div at bounding box center [271, 73] width 161 height 59
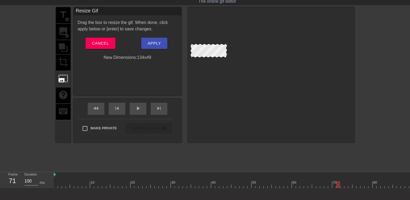
drag, startPoint x: 191, startPoint y: 102, endPoint x: 221, endPoint y: 56, distance: 54.4
click at [106, 42] on span "Cancel" at bounding box center [100, 43] width 17 height 7
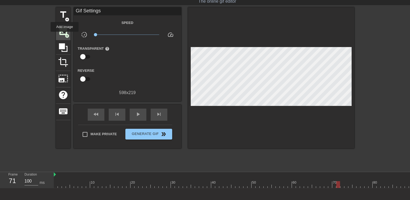
click at [65, 36] on span "add_circle" at bounding box center [67, 36] width 5 height 5
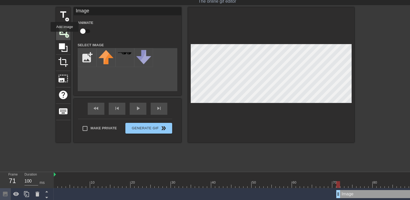
scroll to position [0, 0]
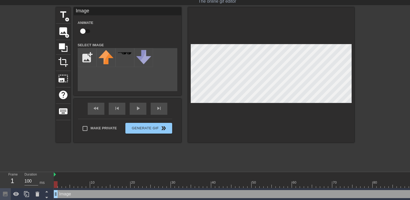
drag, startPoint x: 338, startPoint y: 193, endPoint x: 0, endPoint y: 190, distance: 338.3
click at [0, 190] on div "Frame 1 Duration 100 ms 10 20 30 40 50 60 70 80 90 100 110 120 130 140 150" at bounding box center [205, 186] width 410 height 28
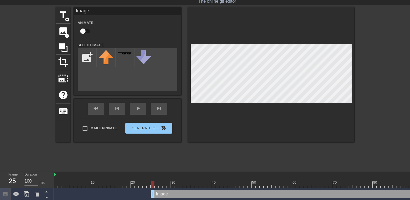
drag, startPoint x: 55, startPoint y: 194, endPoint x: 152, endPoint y: 195, distance: 97.0
drag, startPoint x: 154, startPoint y: 195, endPoint x: 233, endPoint y: 163, distance: 85.0
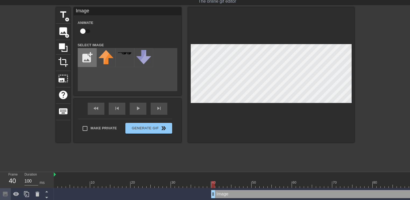
click at [91, 55] on input "file" at bounding box center [87, 57] width 18 height 18
type input "C:\fakepath\Screenshot [DATE] 102504.png"
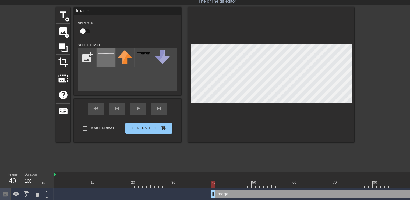
click at [101, 52] on div at bounding box center [106, 57] width 19 height 19
click at [184, 97] on div "title add_circle image add_circle crop photo_size_select_large help keyboard Im…" at bounding box center [205, 74] width 299 height 135
click at [358, 87] on div "title add_circle image add_circle crop photo_size_select_large help keyboard Im…" at bounding box center [205, 88] width 410 height 162
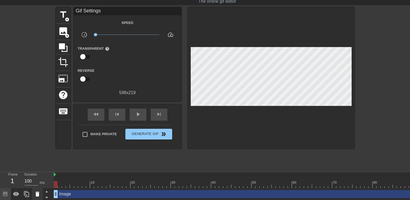
drag, startPoint x: 213, startPoint y: 195, endPoint x: 37, endPoint y: 197, distance: 175.4
click at [37, 197] on div "Frame 1 Duration 100 ms 10 20 30 40 50 60 70 80 90 100 110 120 130 140 150" at bounding box center [205, 186] width 410 height 28
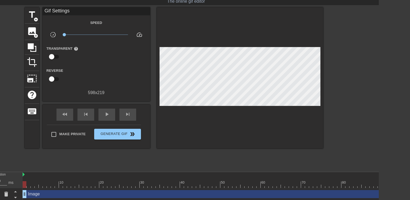
scroll to position [14, 0]
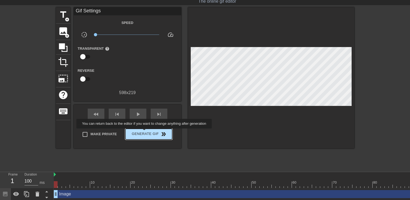
click at [145, 133] on span "Generate Gif double_arrow" at bounding box center [149, 134] width 42 height 6
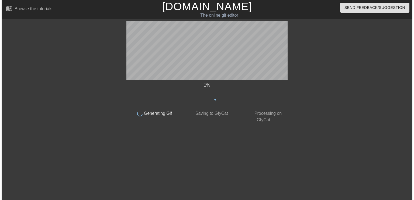
scroll to position [0, 0]
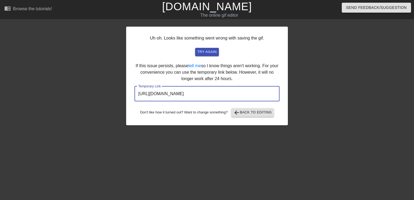
drag, startPoint x: 257, startPoint y: 96, endPoint x: 97, endPoint y: 99, distance: 159.8
click at [97, 99] on div "Uh oh. Looks like something went wrong with saving the gif. try again If this i…" at bounding box center [207, 102] width 414 height 162
